Goal: Check status: Check status

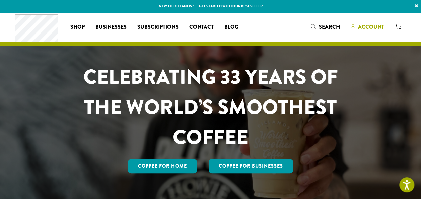
click at [359, 27] on span "Account" at bounding box center [371, 27] width 26 height 8
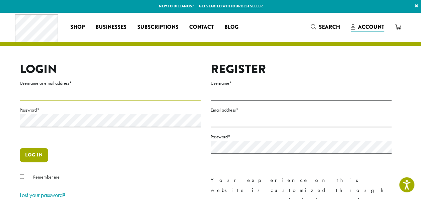
type input "**********"
click at [28, 153] on button "Log in" at bounding box center [34, 155] width 28 height 14
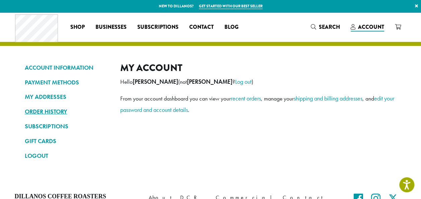
click at [48, 111] on link "ORDER HISTORY" at bounding box center [67, 111] width 85 height 11
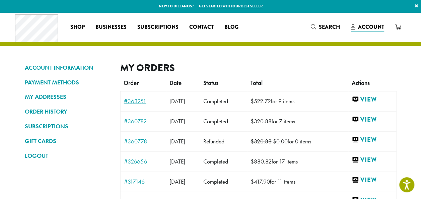
click at [131, 101] on link "#363251" at bounding box center [143, 101] width 39 height 6
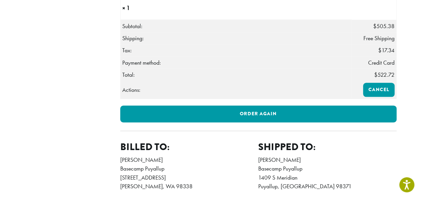
scroll to position [369, 0]
